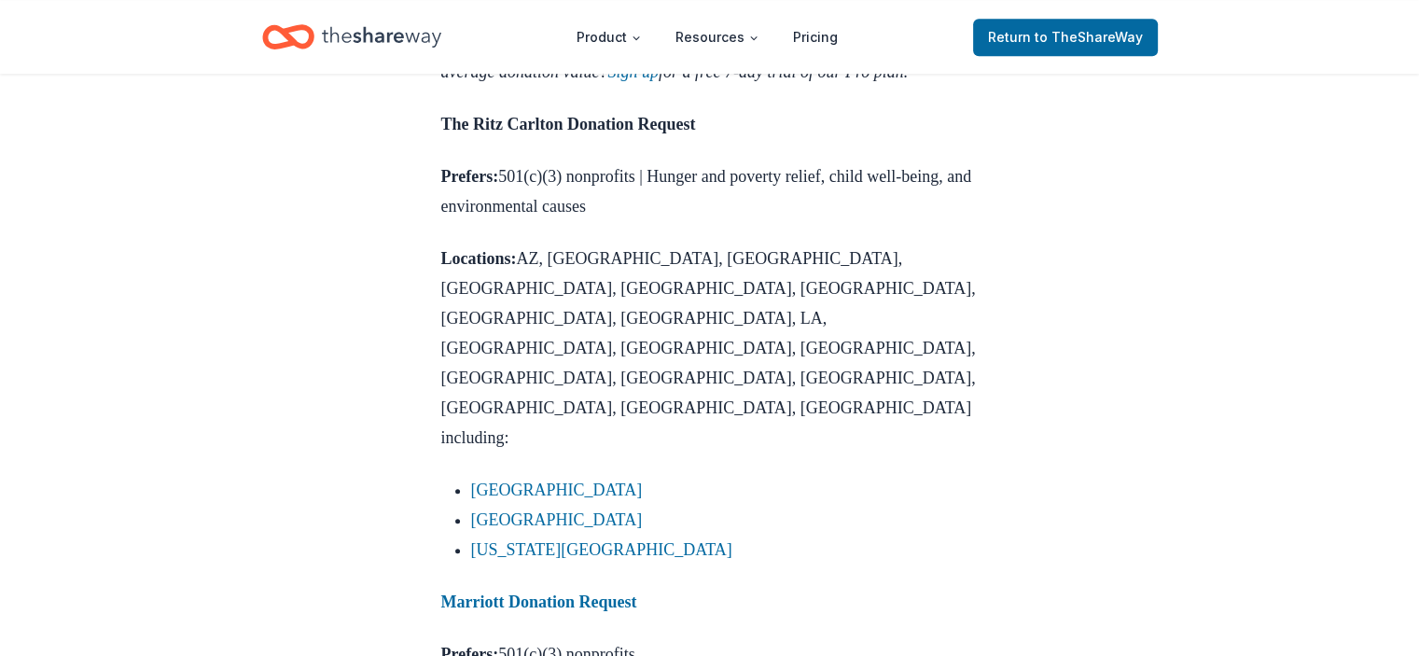
scroll to position [1469, 0]
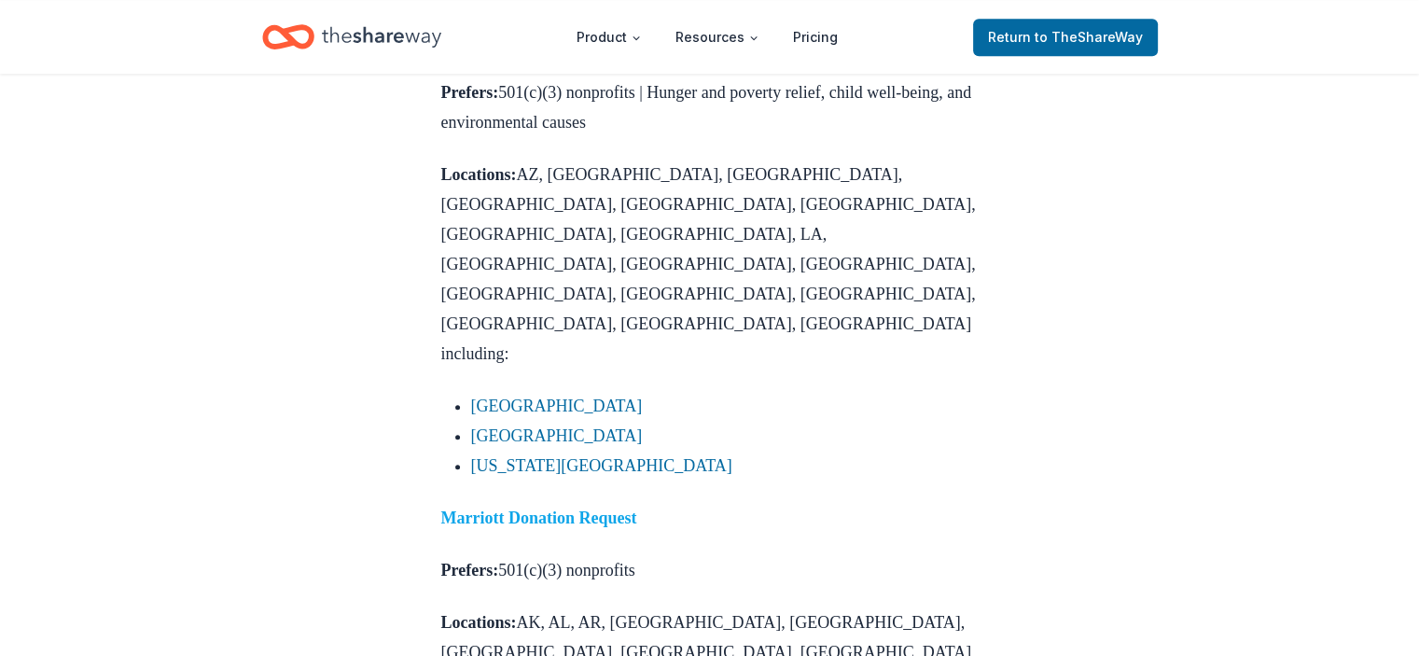
click at [530, 509] on strong "Marriott Donation Request" at bounding box center [539, 518] width 196 height 19
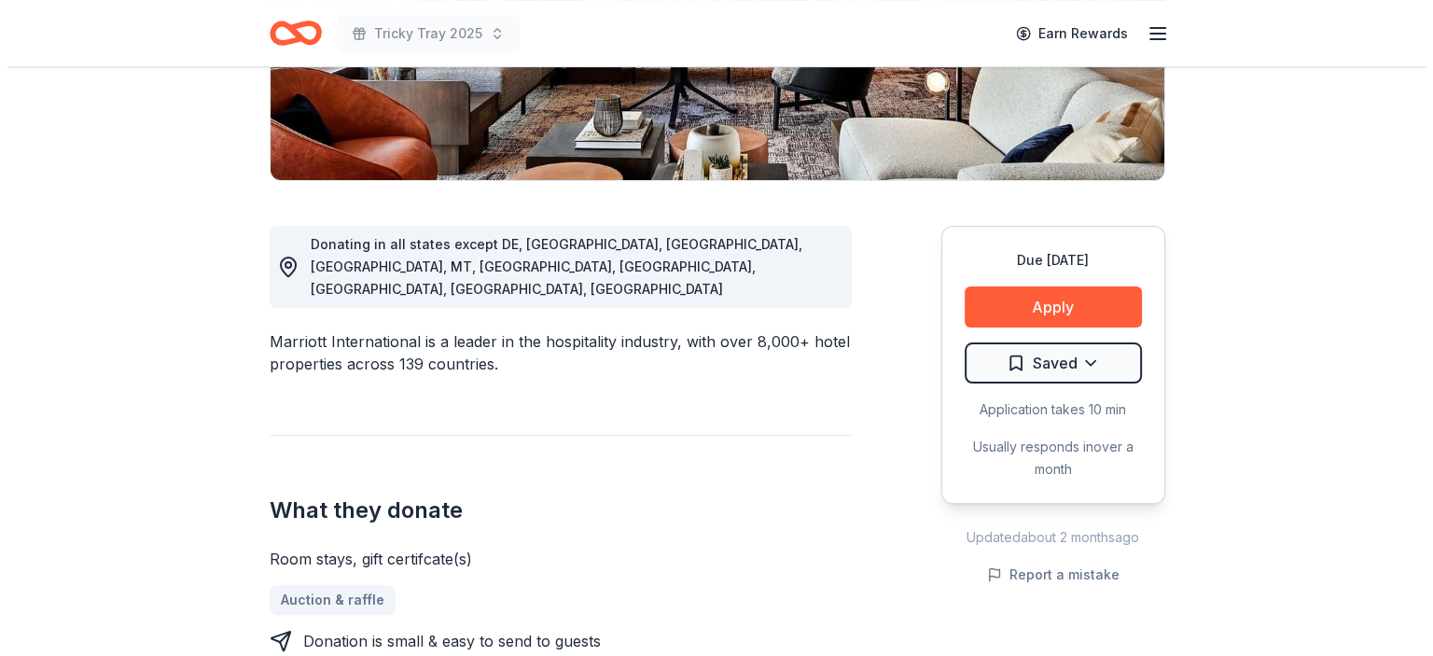
scroll to position [384, 0]
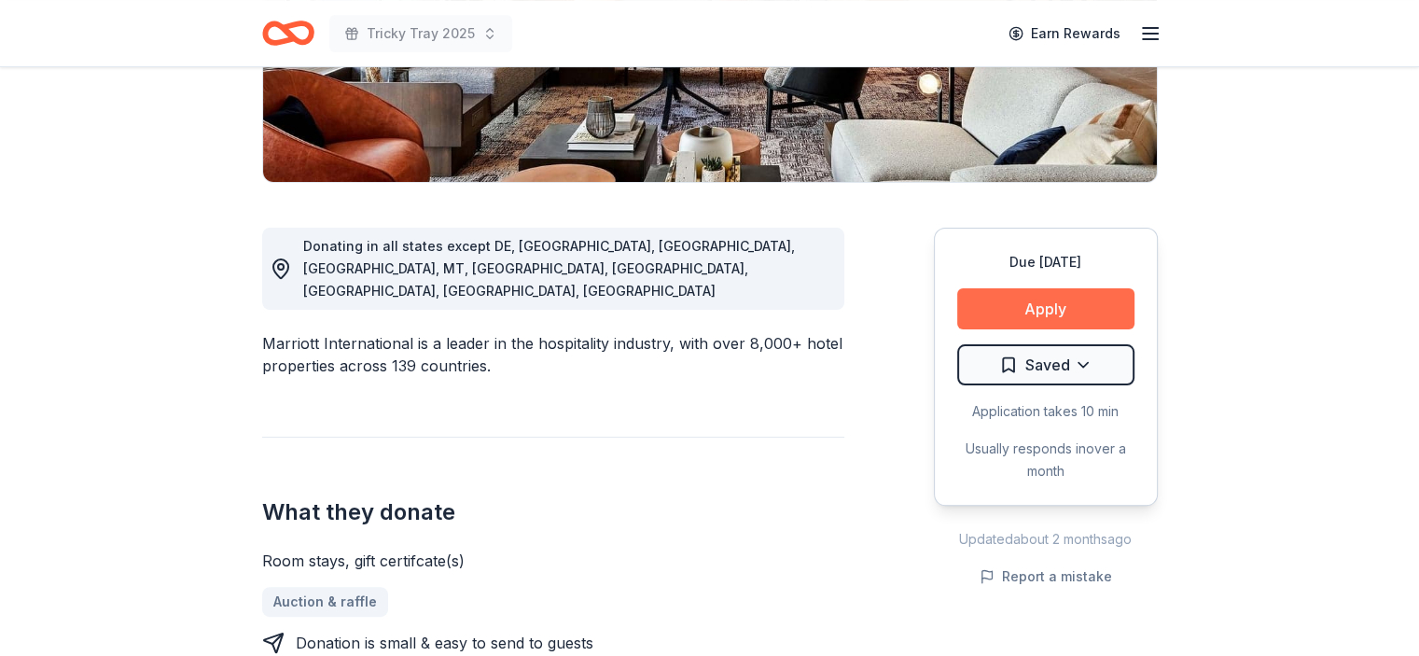
click at [1052, 303] on button "Apply" at bounding box center [1045, 308] width 177 height 41
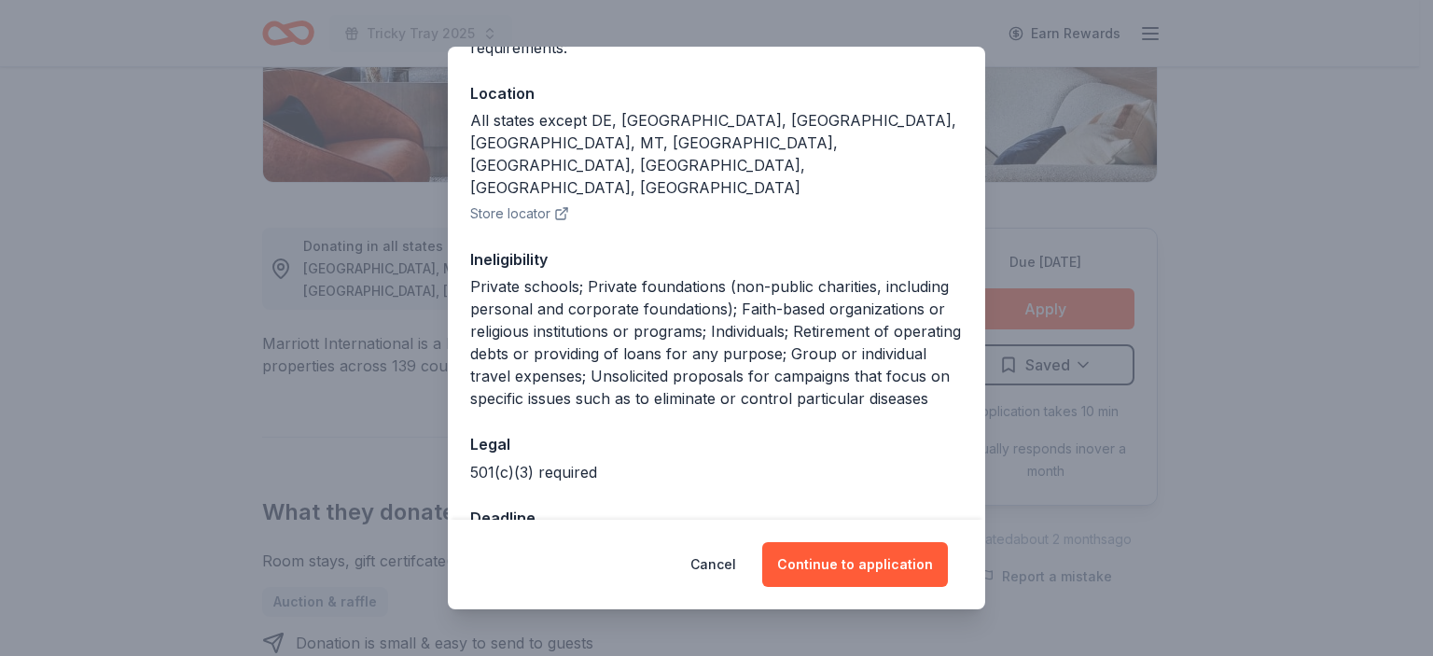
scroll to position [207, 0]
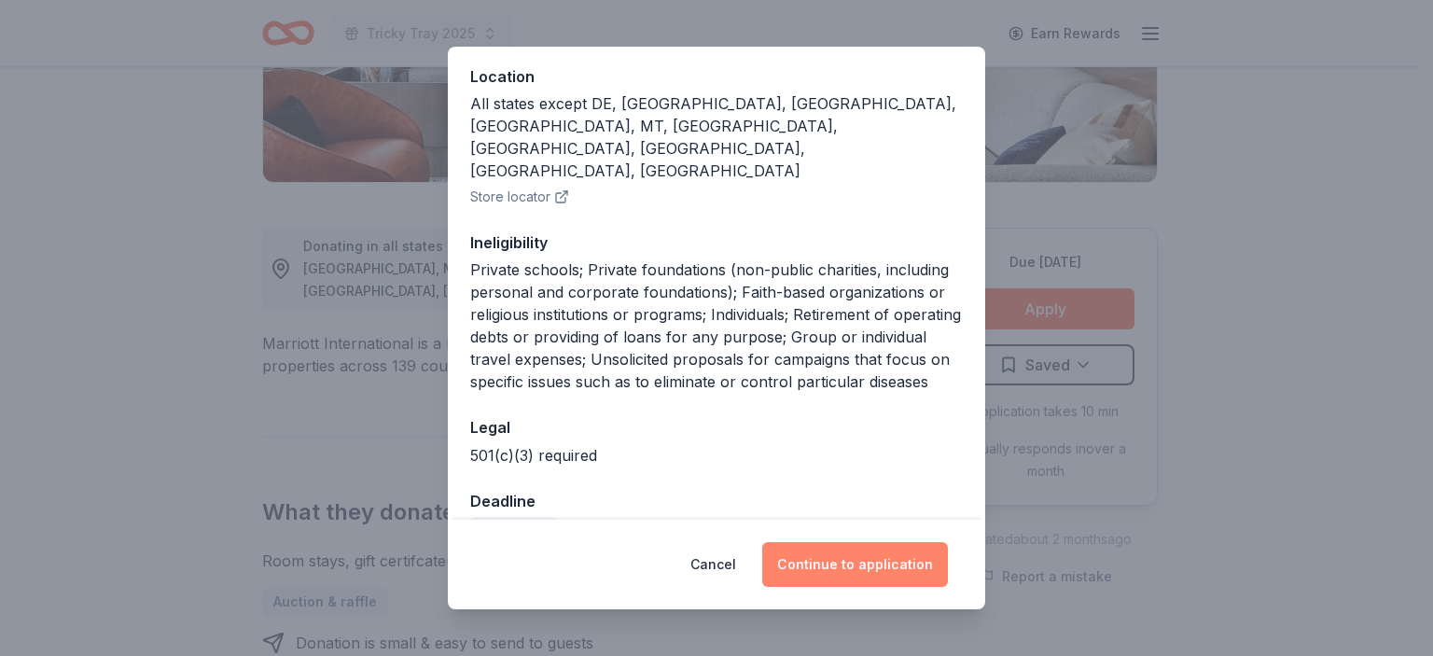
click at [850, 576] on button "Continue to application" at bounding box center [855, 564] width 186 height 45
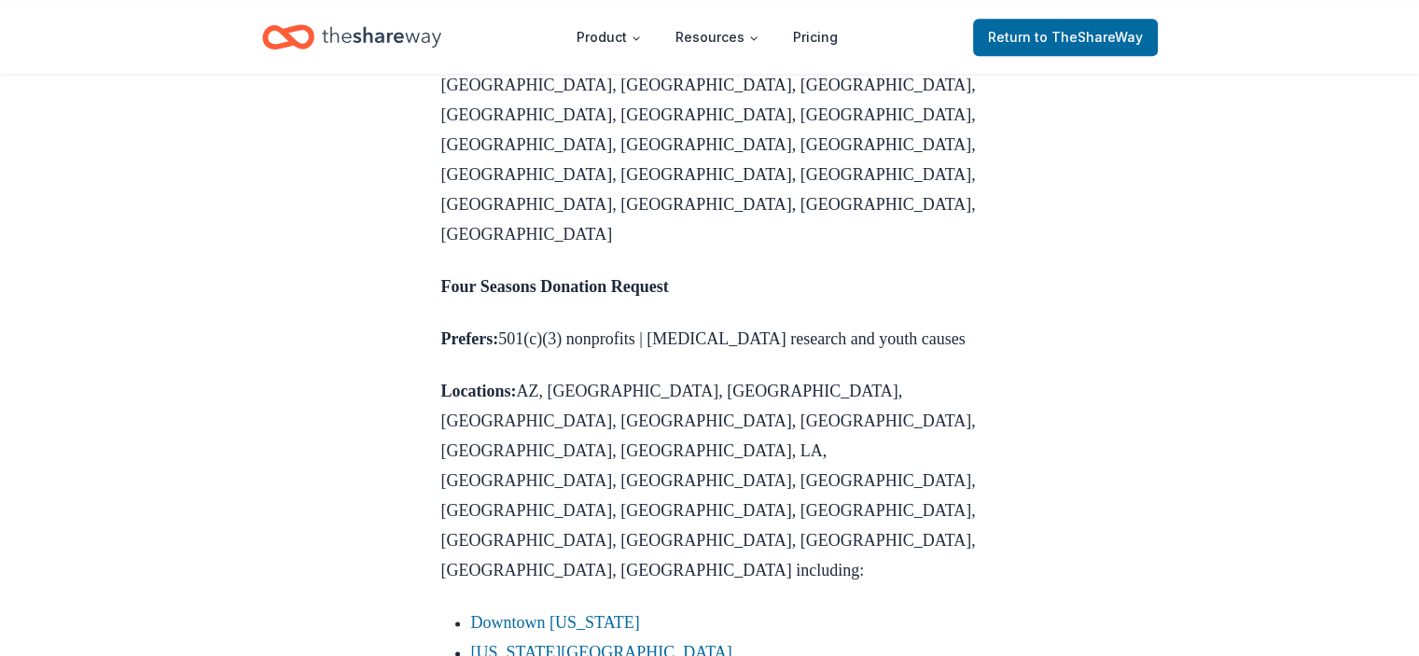
scroll to position [2582, 0]
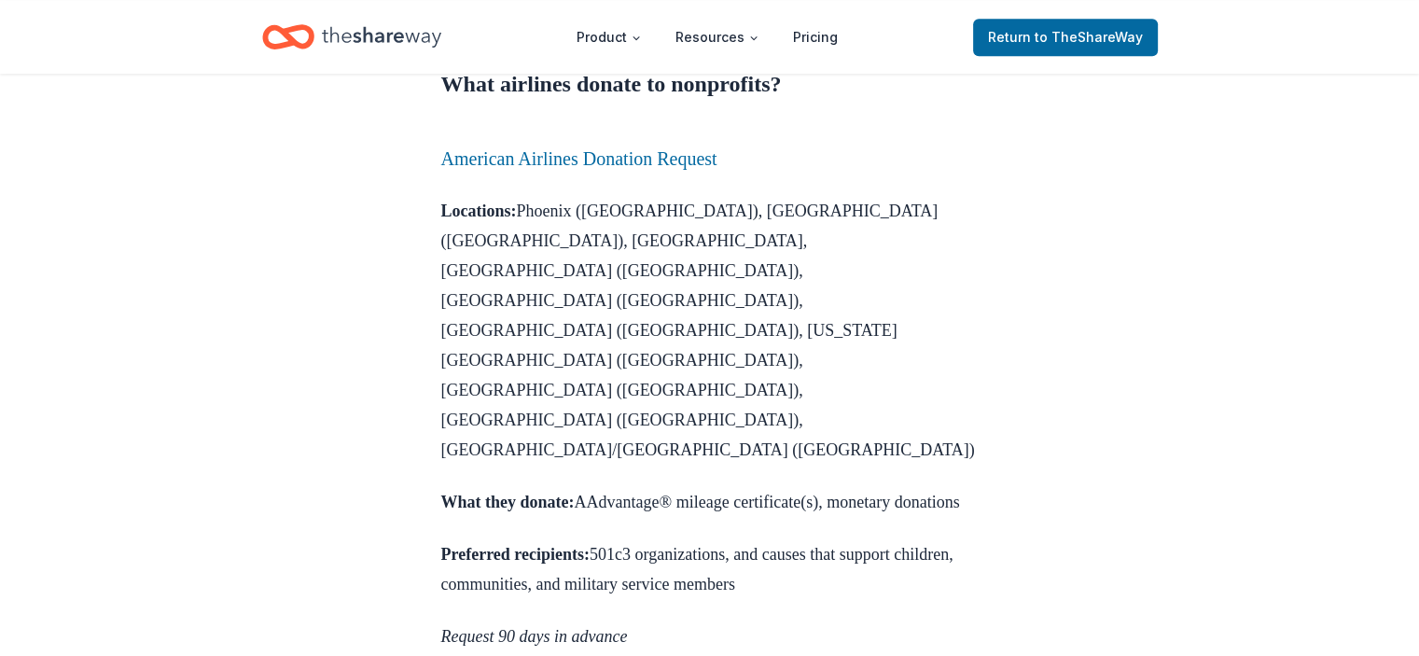
scroll to position [1112, 0]
click at [538, 168] on link "American Airlines Donation Request" at bounding box center [579, 157] width 276 height 21
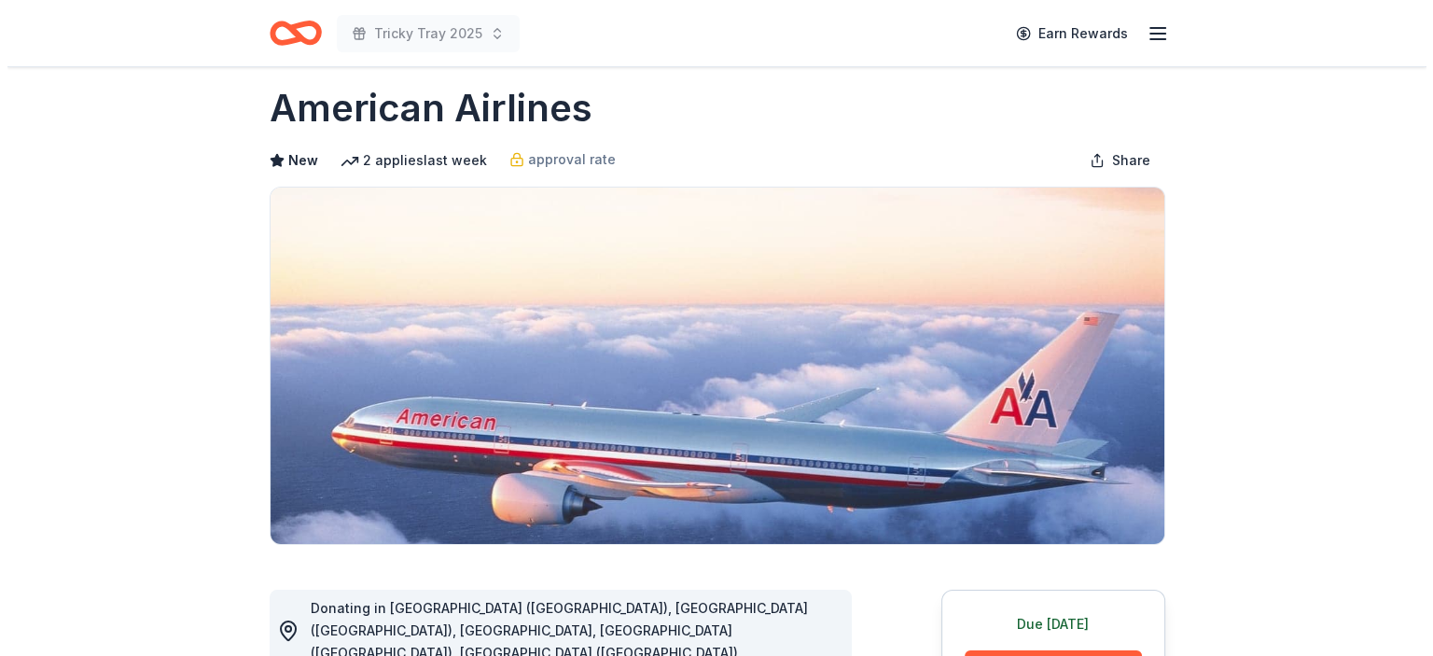
scroll to position [369, 0]
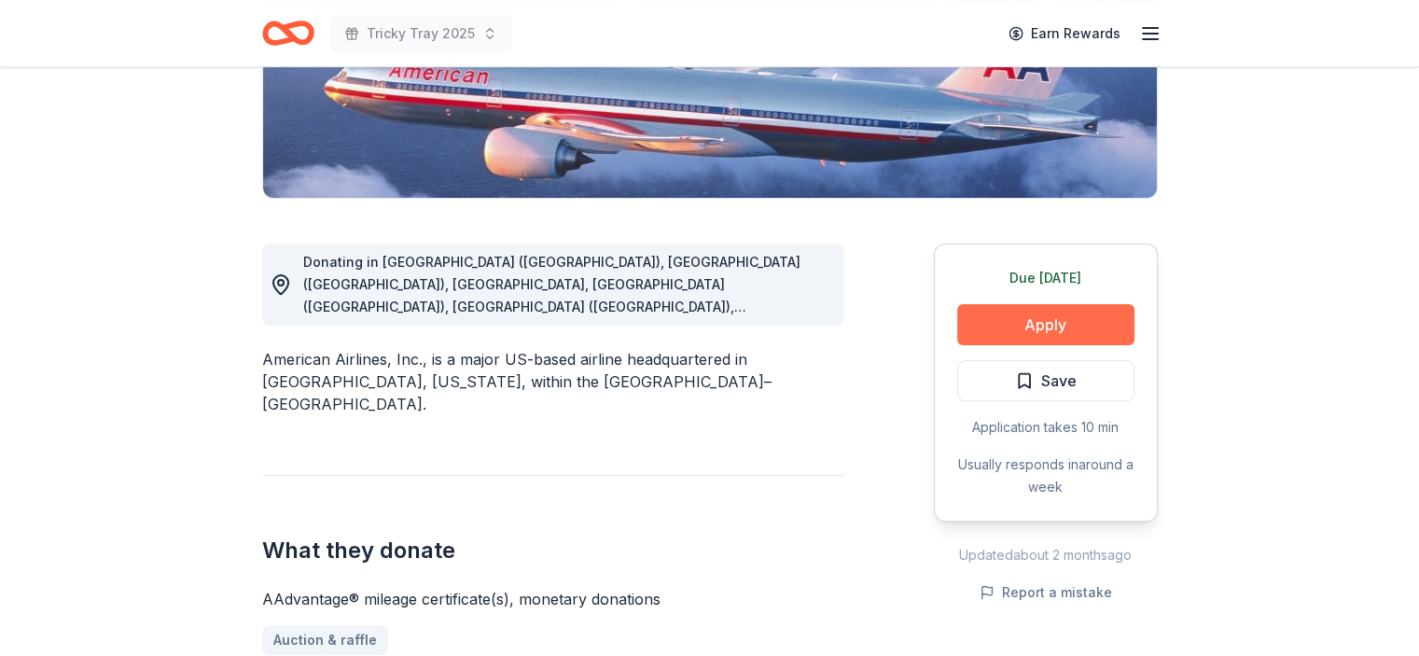
click at [1044, 323] on button "Apply" at bounding box center [1045, 324] width 177 height 41
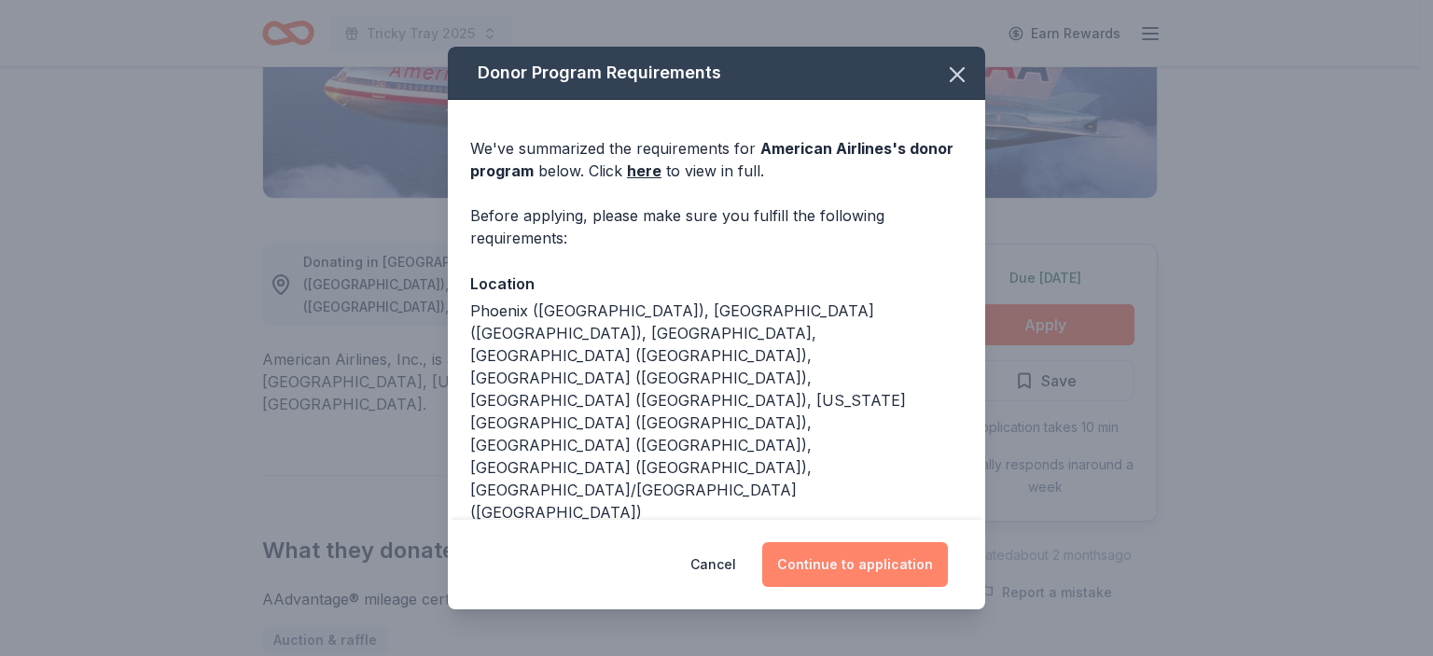
click at [848, 559] on button "Continue to application" at bounding box center [855, 564] width 186 height 45
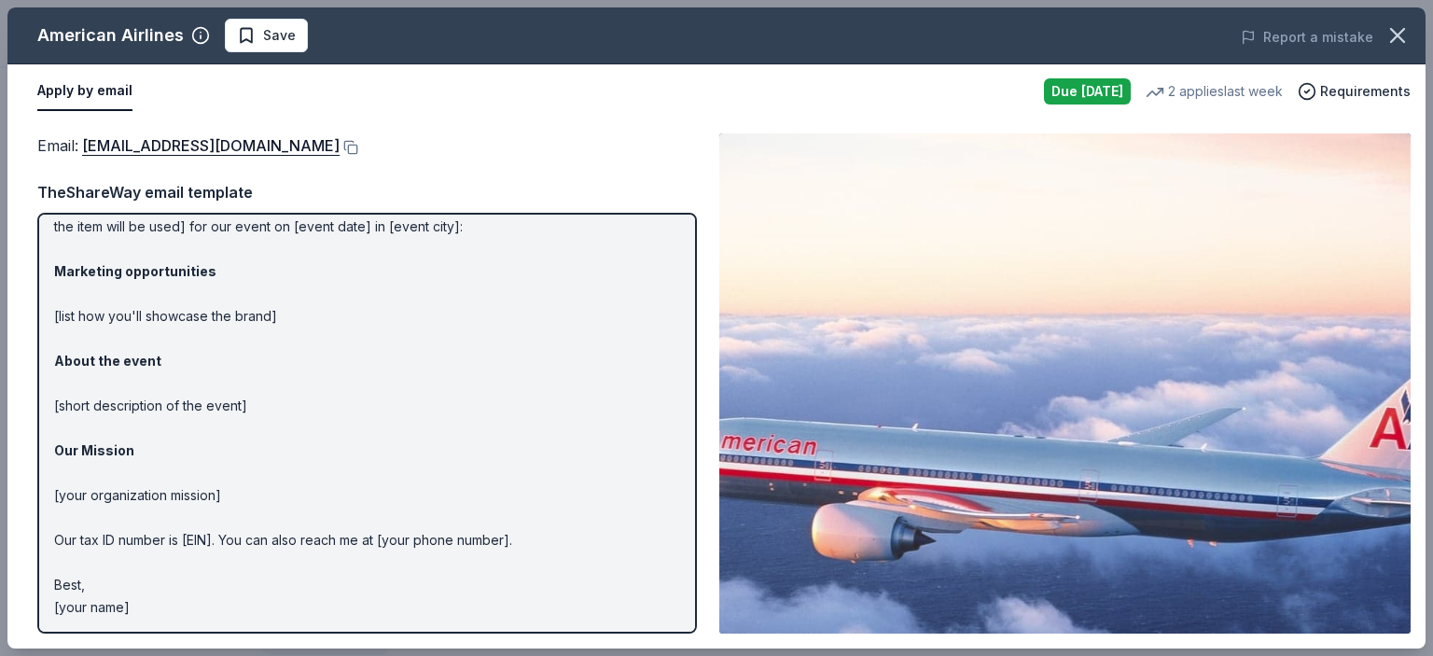
scroll to position [0, 0]
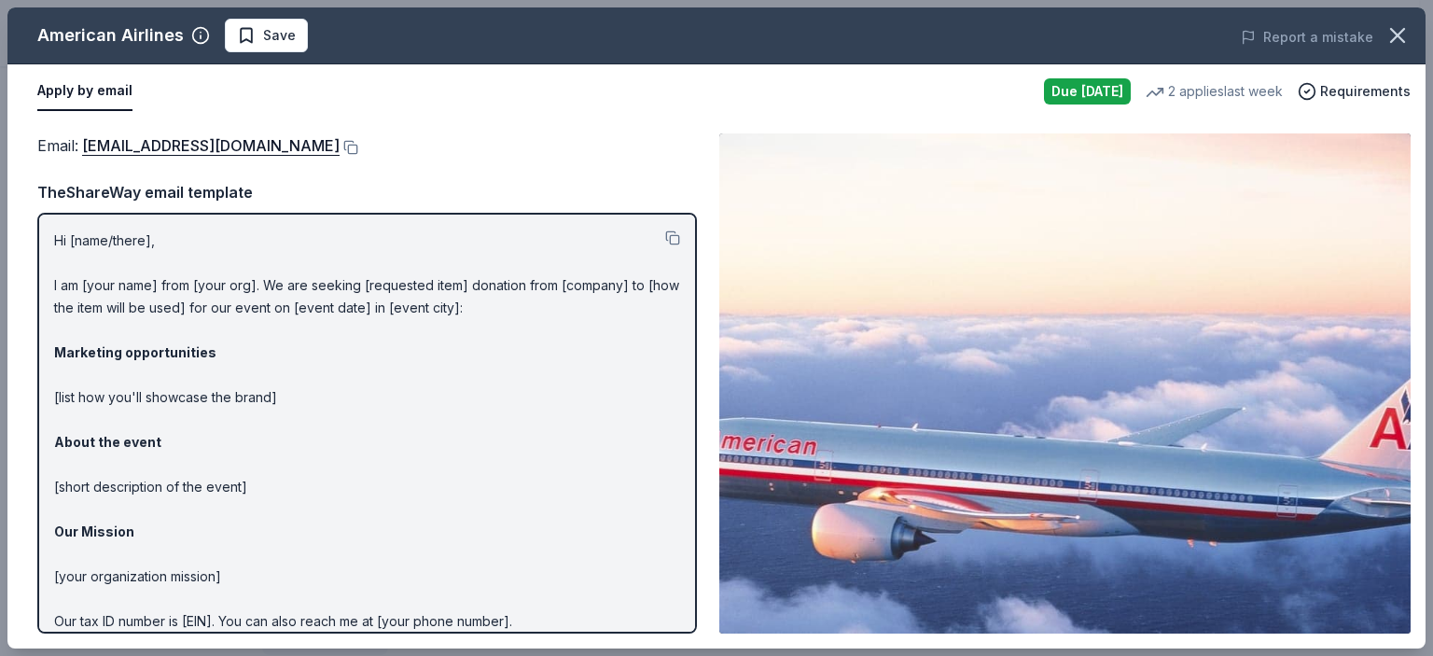
drag, startPoint x: 49, startPoint y: 286, endPoint x: 270, endPoint y: 482, distance: 296.1
click at [270, 482] on div "Hi [name/there], I am [your name] from [your org]. We are seeking [requested it…" at bounding box center [367, 423] width 660 height 421
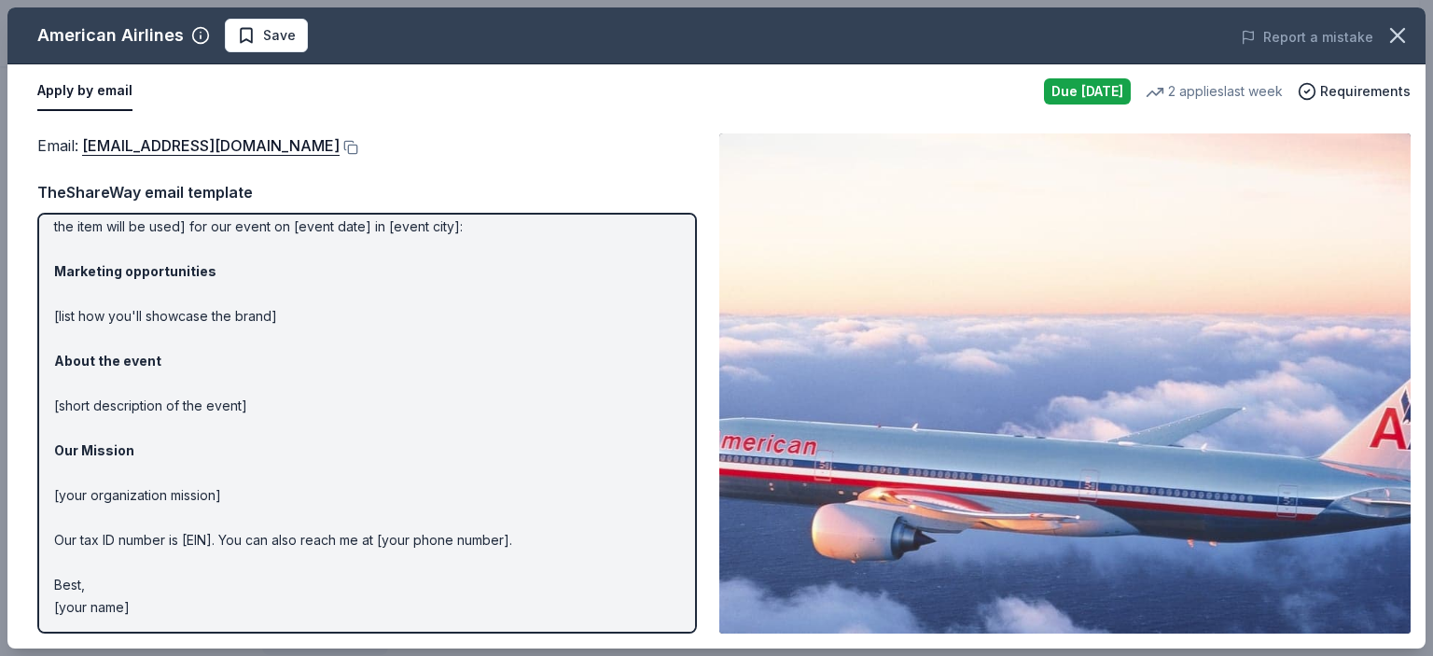
drag, startPoint x: 123, startPoint y: 604, endPoint x: 209, endPoint y: 286, distance: 329.5
click at [209, 286] on p "Hi [name/there], I am [your name] from [your org]. We are seeking [requested it…" at bounding box center [367, 383] width 626 height 470
click at [340, 145] on button at bounding box center [349, 147] width 19 height 15
click at [1351, 96] on span "Requirements" at bounding box center [1365, 91] width 91 height 22
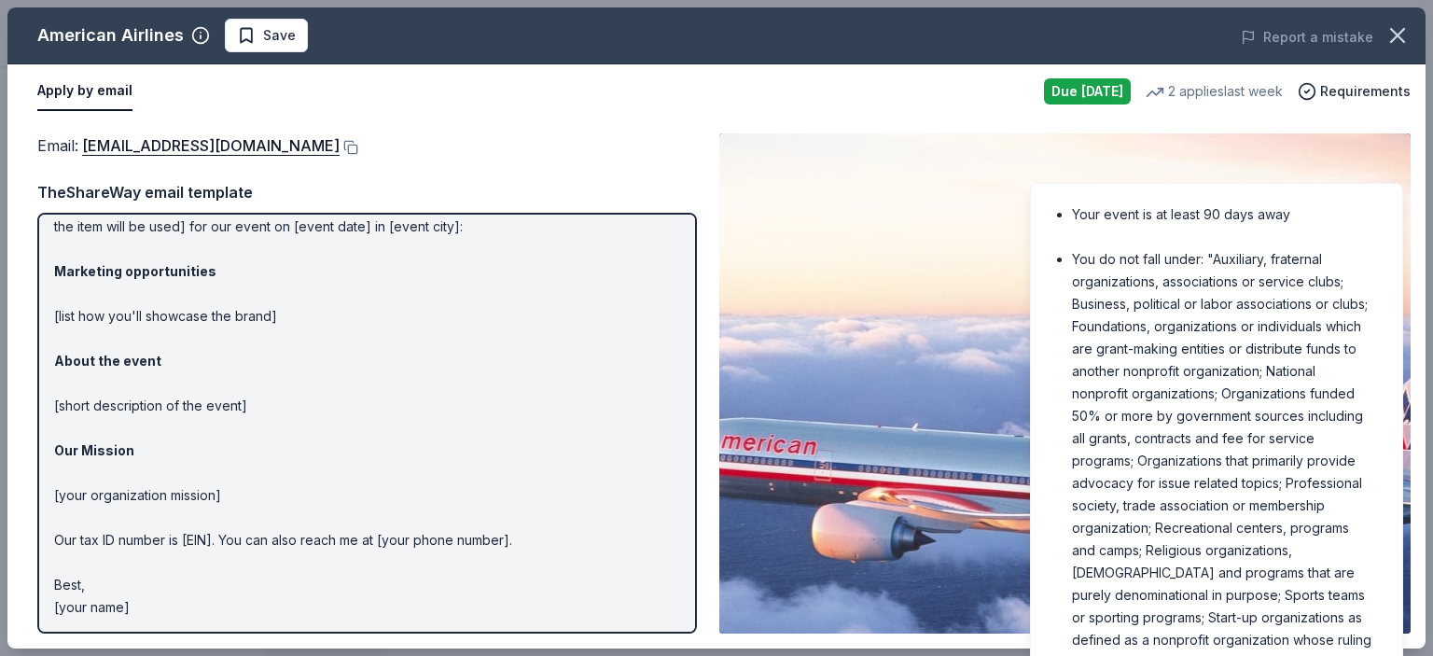
scroll to position [0, 0]
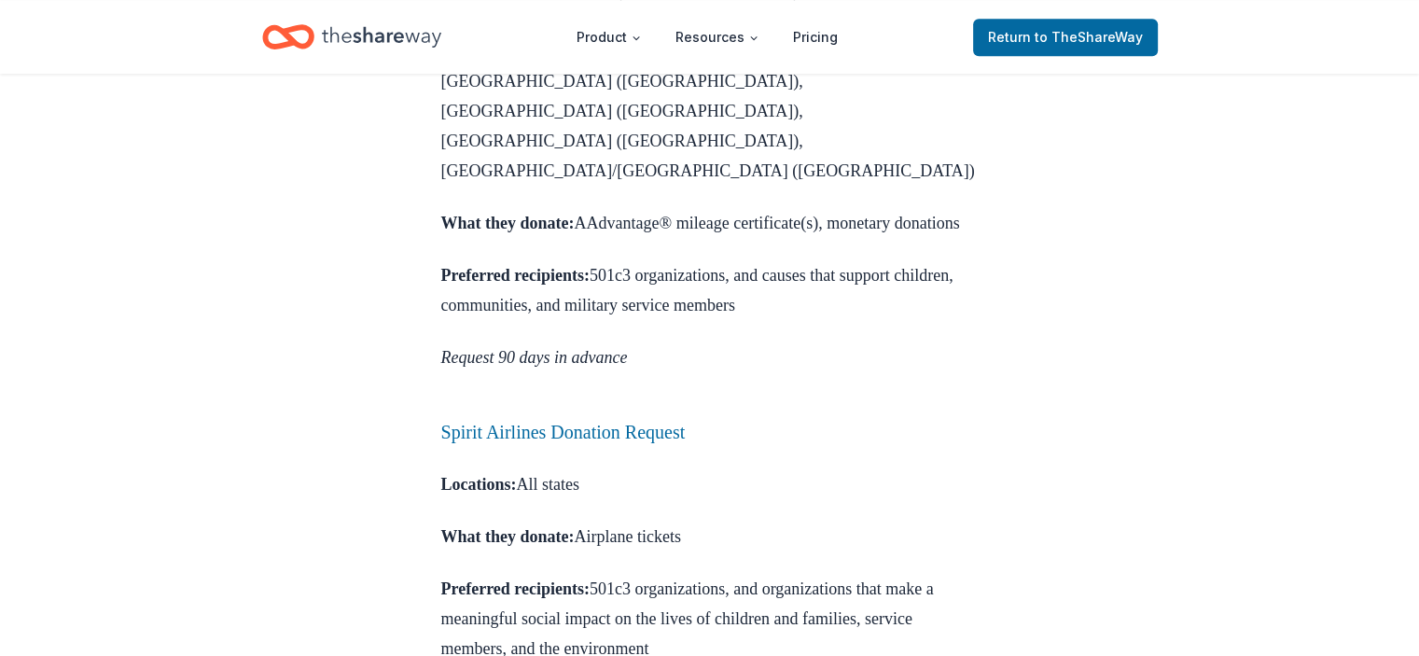
scroll to position [1391, 0]
click at [513, 421] on link "Spirit Airlines Donation Request" at bounding box center [563, 431] width 244 height 21
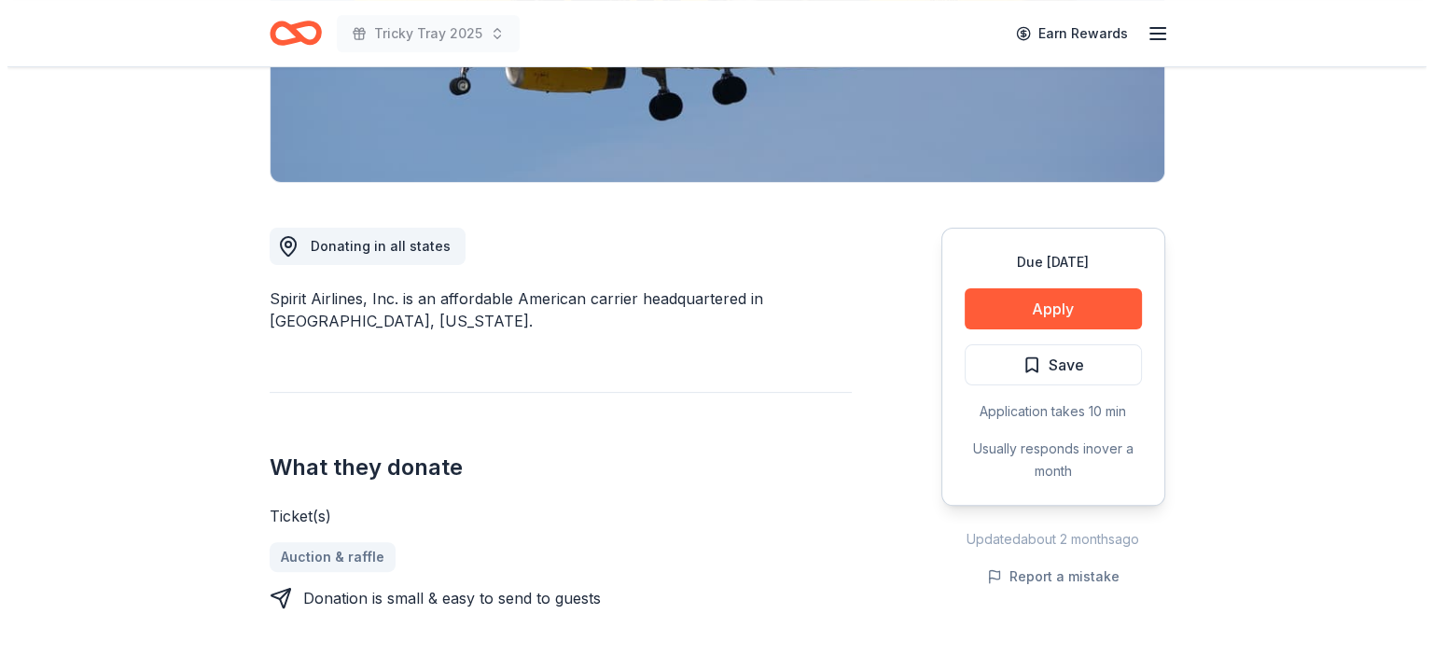
scroll to position [469, 0]
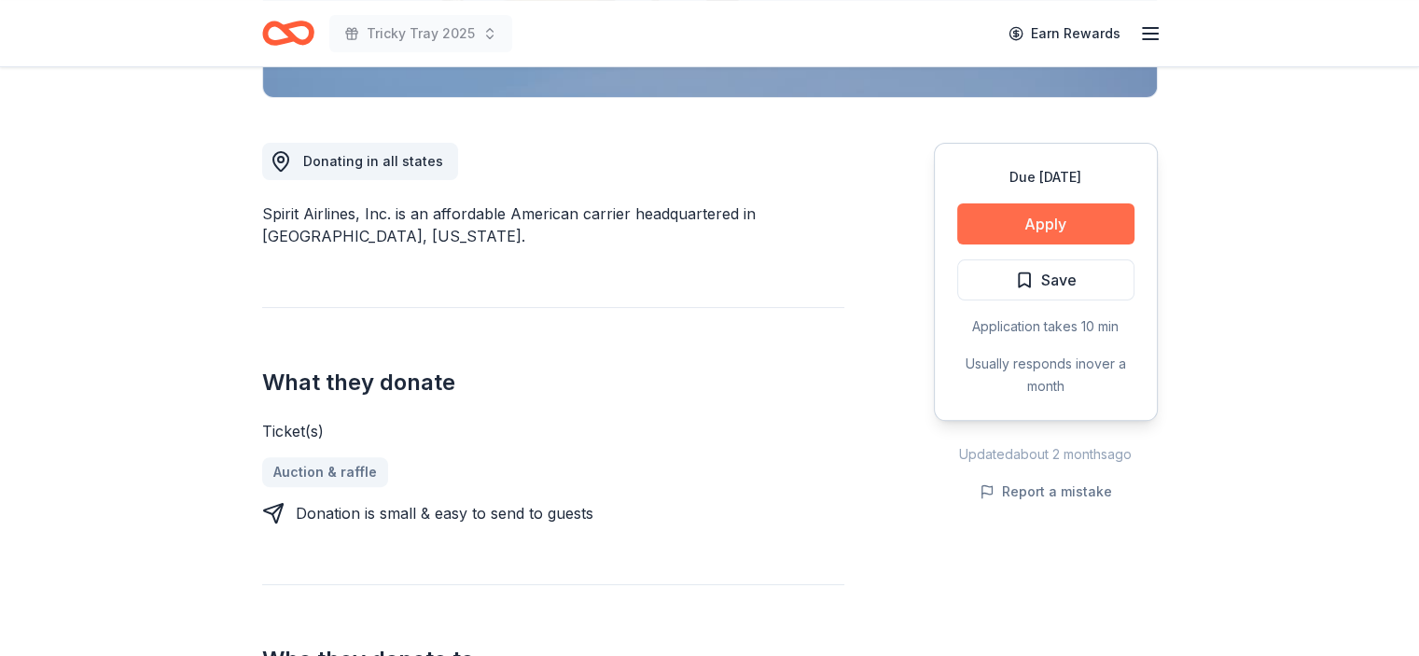
click at [1054, 227] on button "Apply" at bounding box center [1045, 223] width 177 height 41
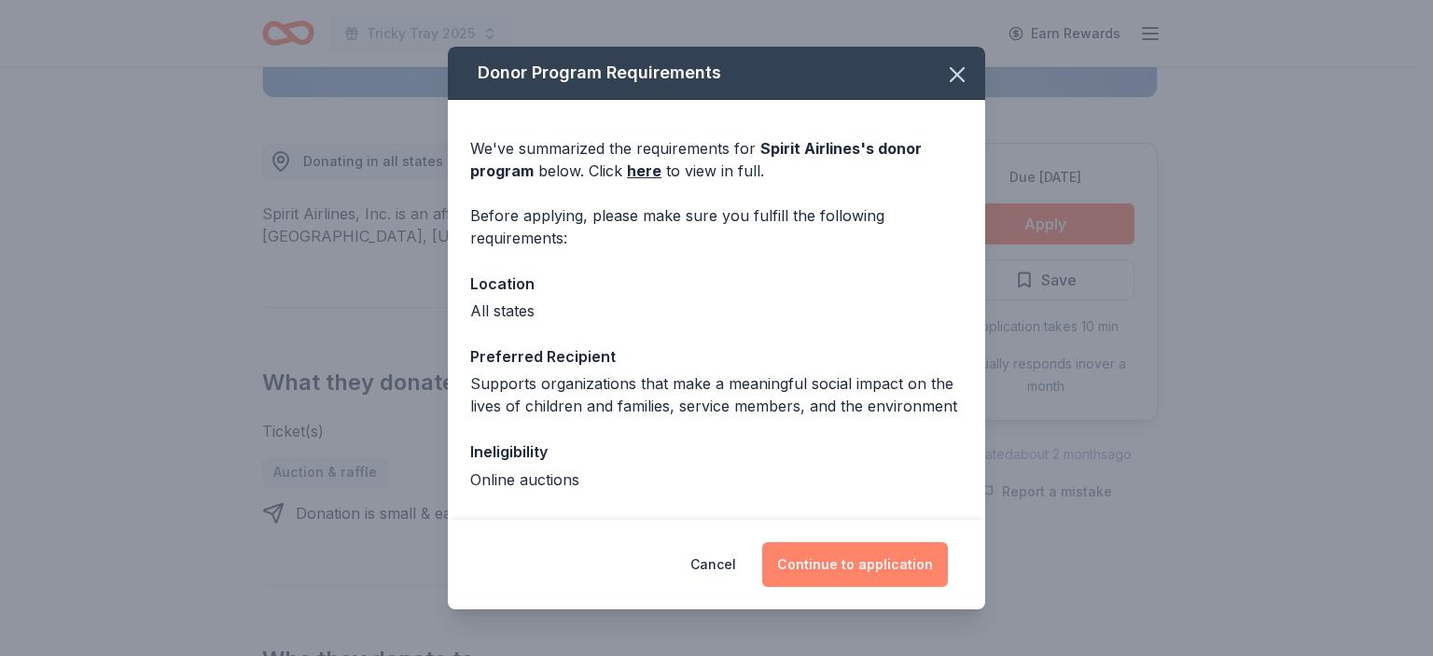
click at [852, 555] on button "Continue to application" at bounding box center [855, 564] width 186 height 45
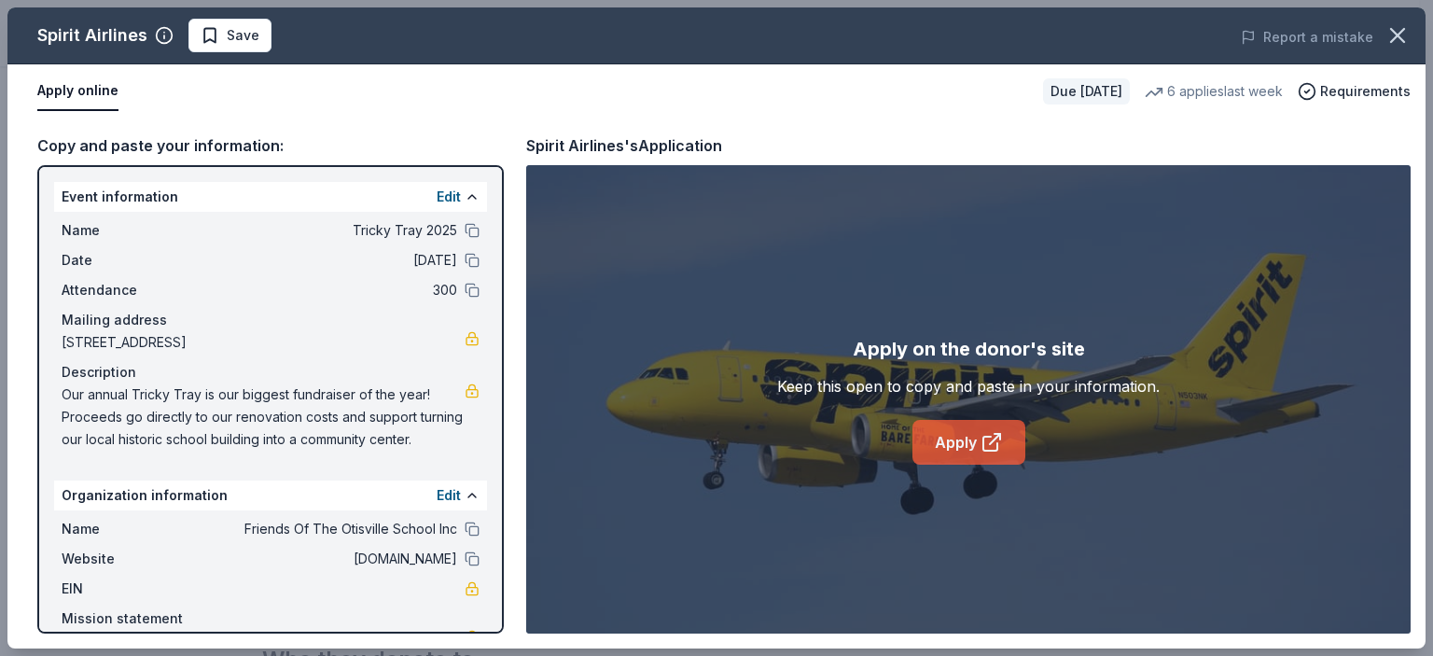
click at [959, 438] on link "Apply" at bounding box center [969, 442] width 113 height 45
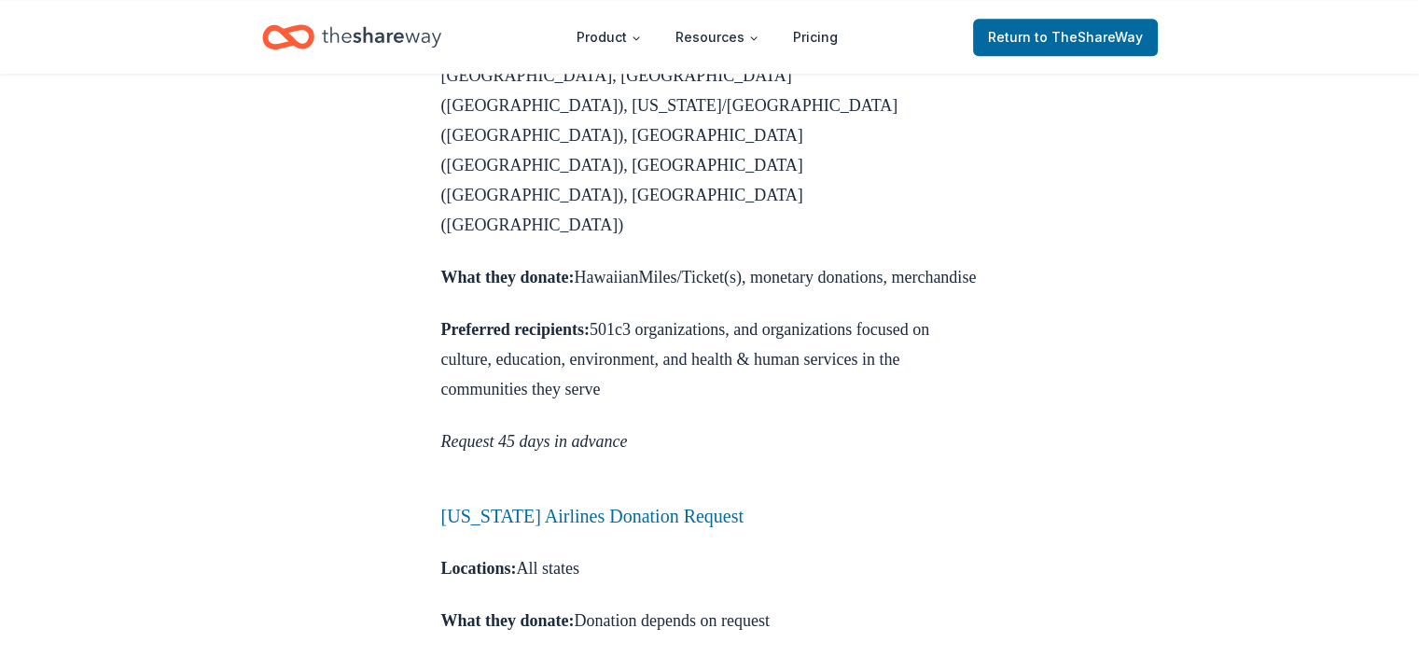
scroll to position [2508, 0]
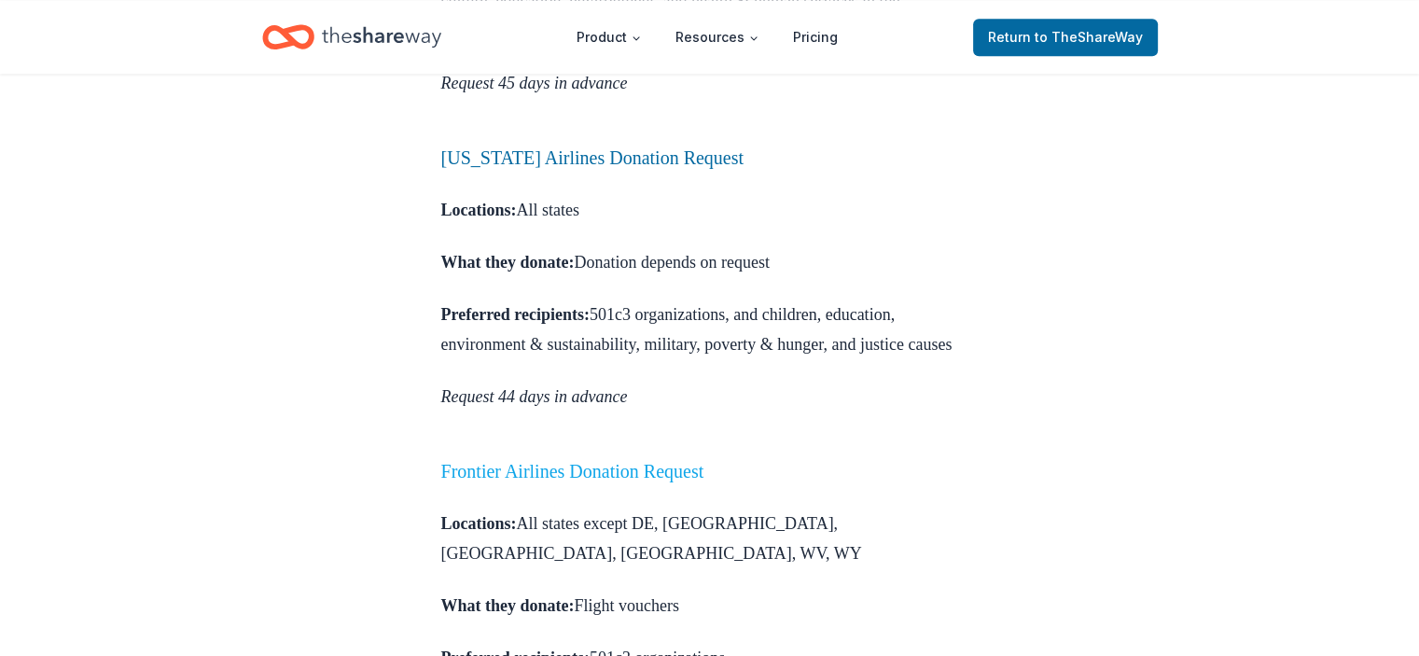
click at [560, 461] on link "Frontier Airlines Donation Request" at bounding box center [572, 471] width 263 height 21
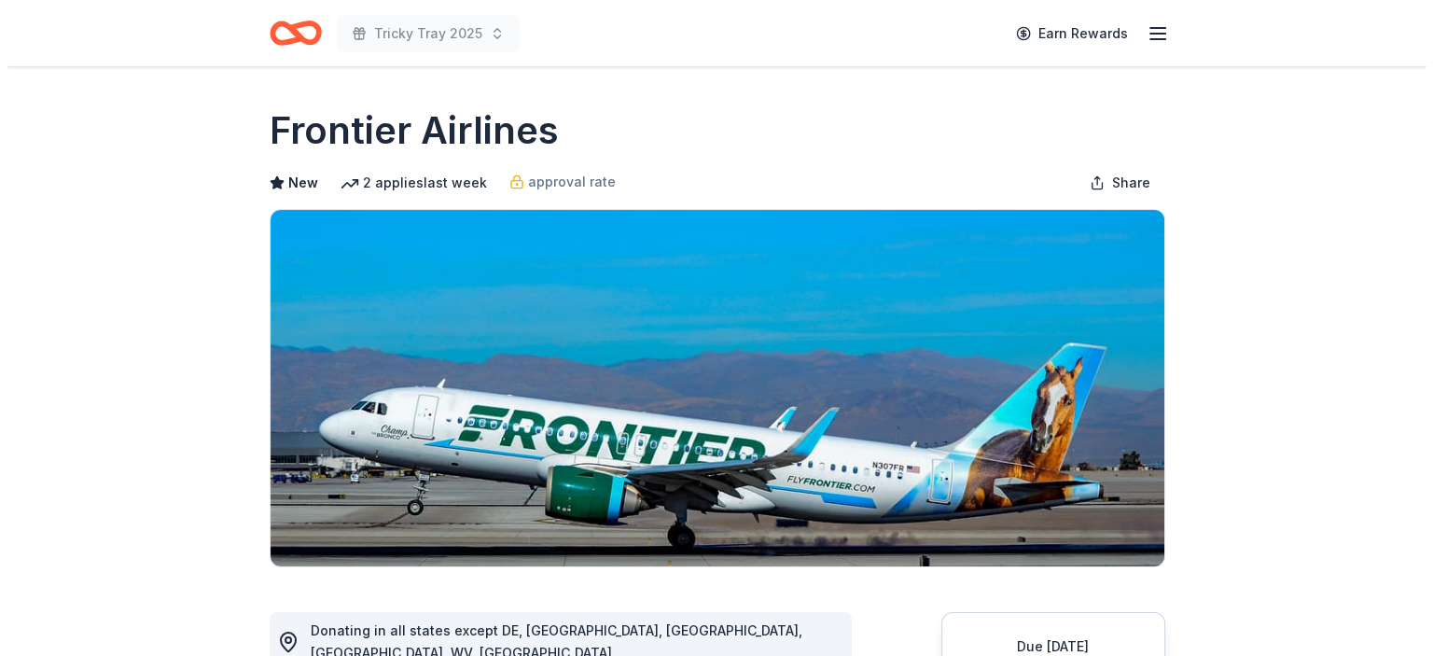
scroll to position [481, 0]
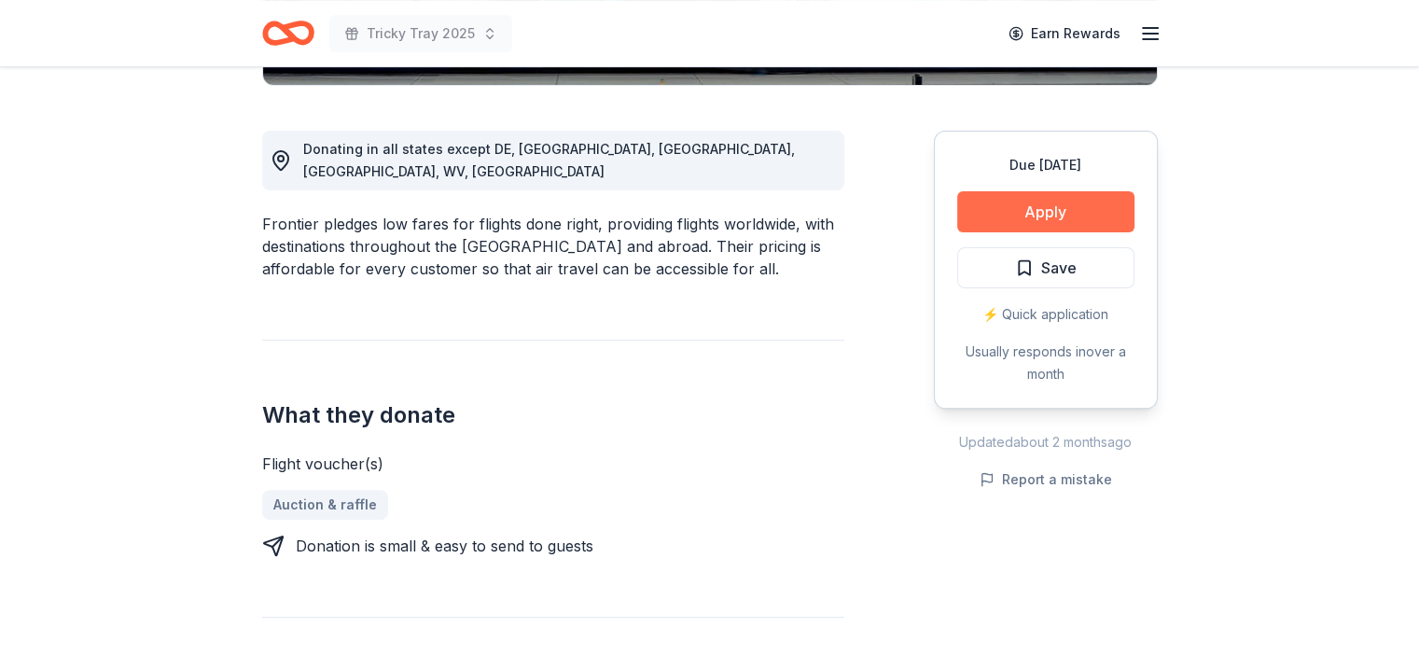
click at [1064, 209] on button "Apply" at bounding box center [1045, 211] width 177 height 41
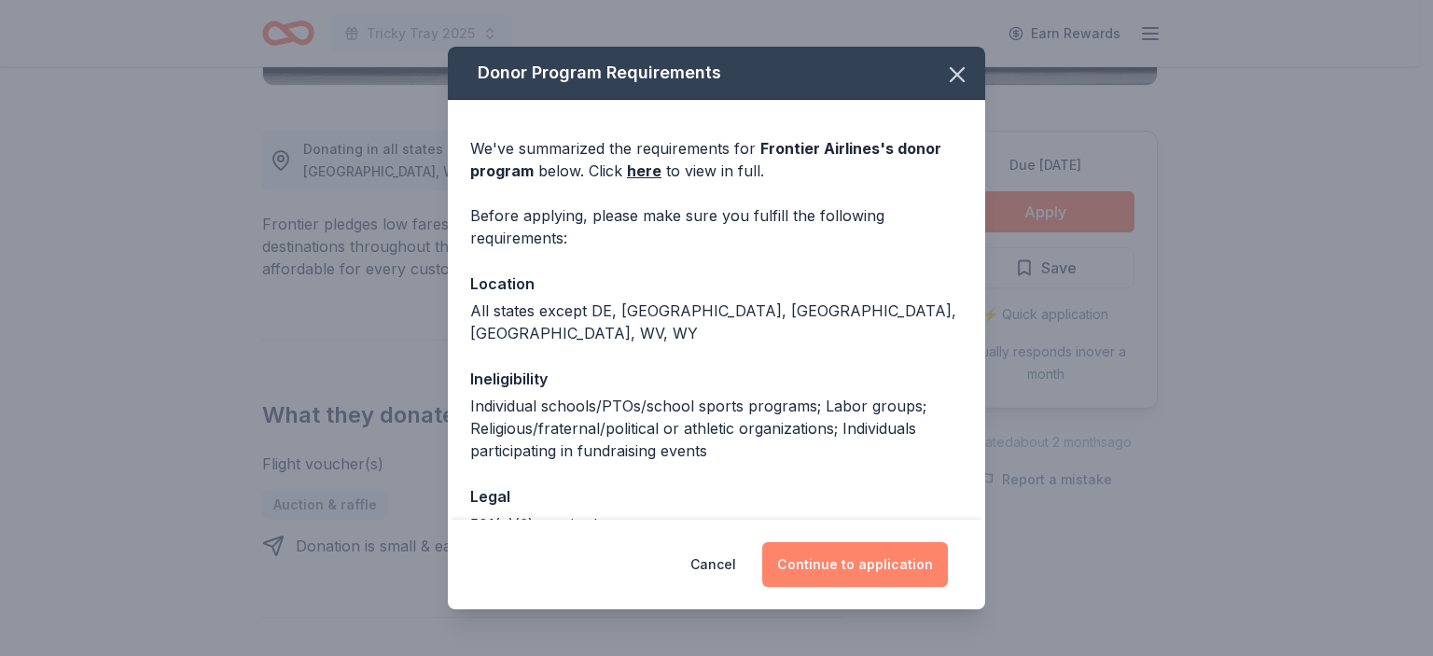
click at [856, 563] on button "Continue to application" at bounding box center [855, 564] width 186 height 45
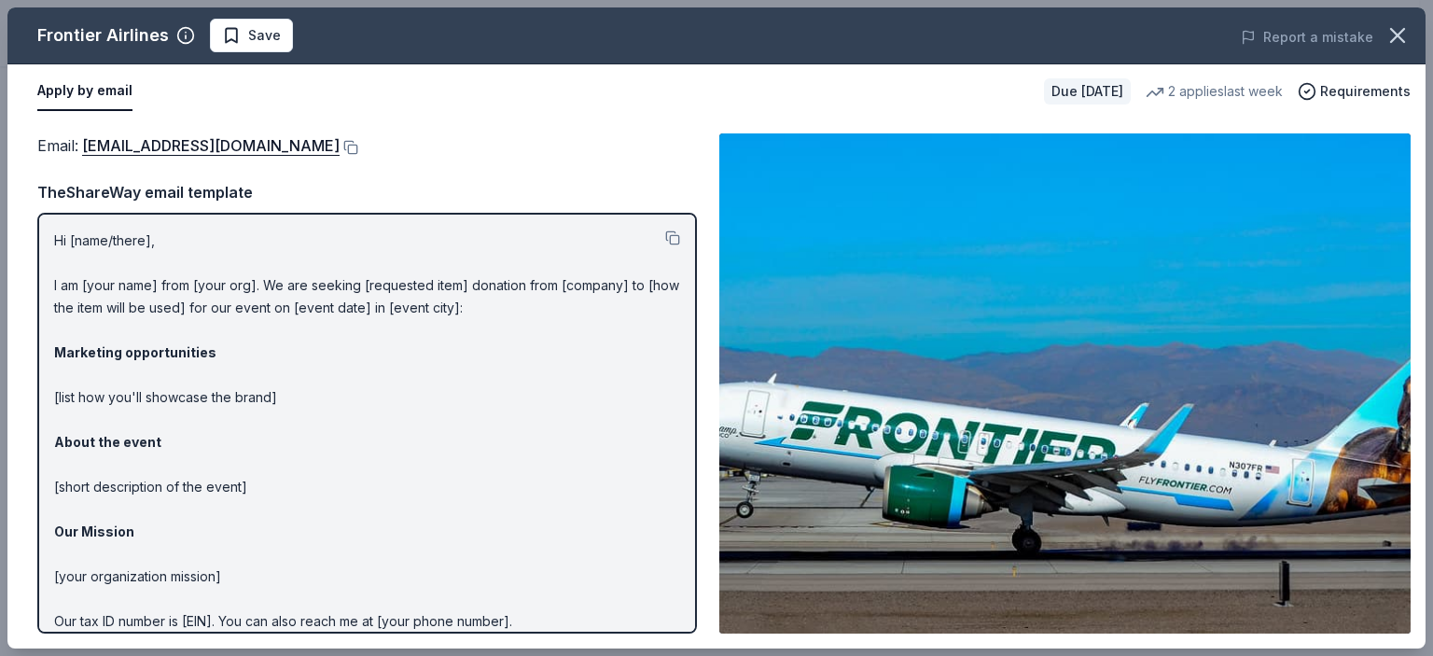
click at [284, 137] on div "Email : donations@flyfrontier.com" at bounding box center [367, 145] width 660 height 24
click at [340, 144] on button at bounding box center [349, 147] width 19 height 15
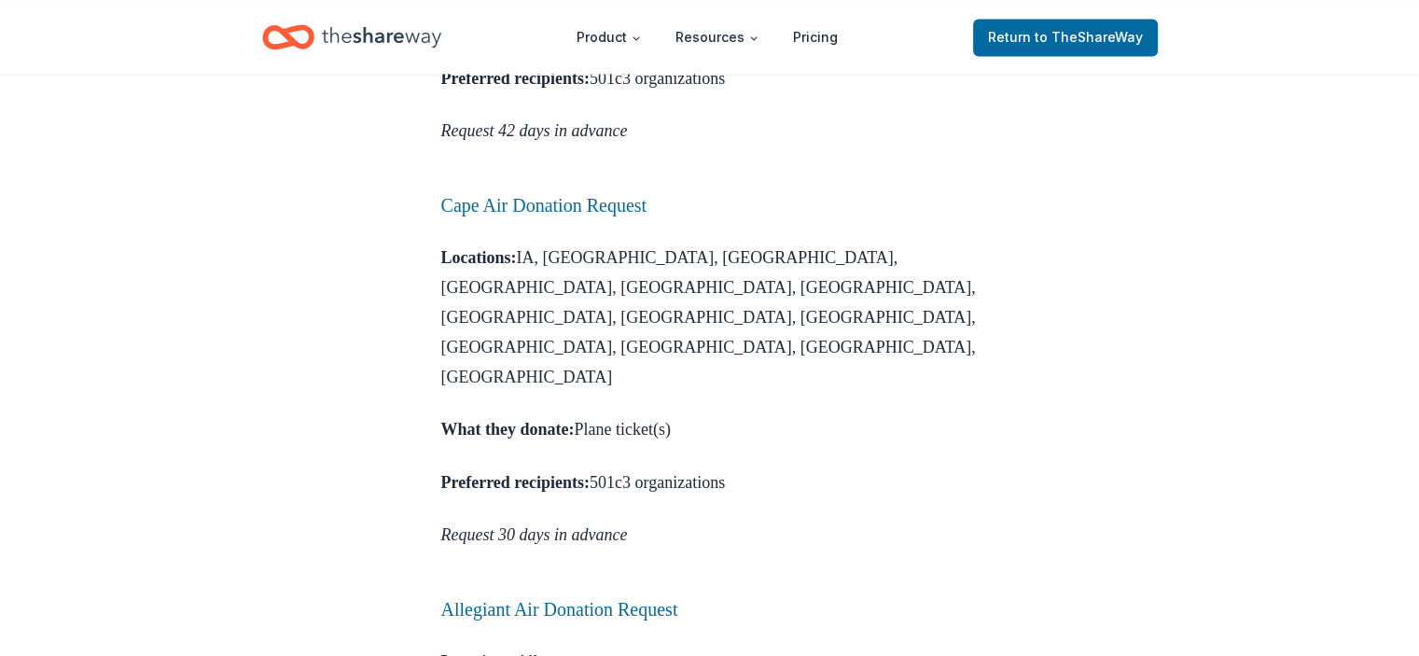
scroll to position [3089, 0]
click at [629, 596] on link "Allegiant Air Donation Request" at bounding box center [559, 606] width 237 height 21
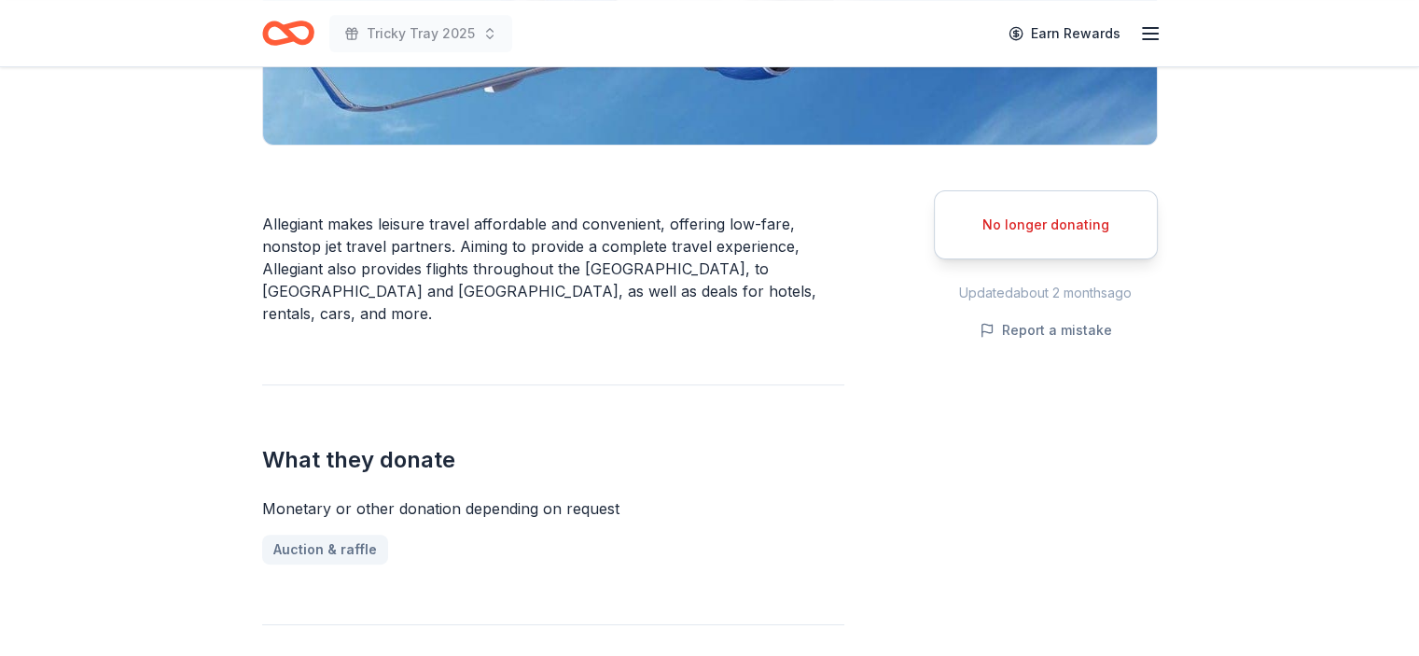
scroll to position [425, 0]
